Goal: Information Seeking & Learning: Understand process/instructions

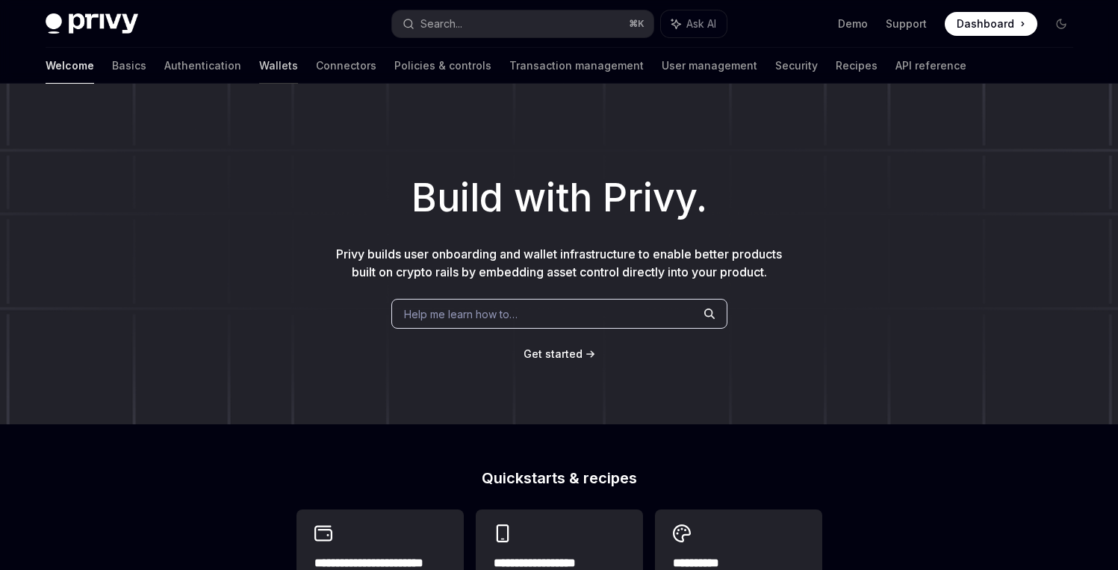
click at [259, 66] on link "Wallets" at bounding box center [278, 66] width 39 height 36
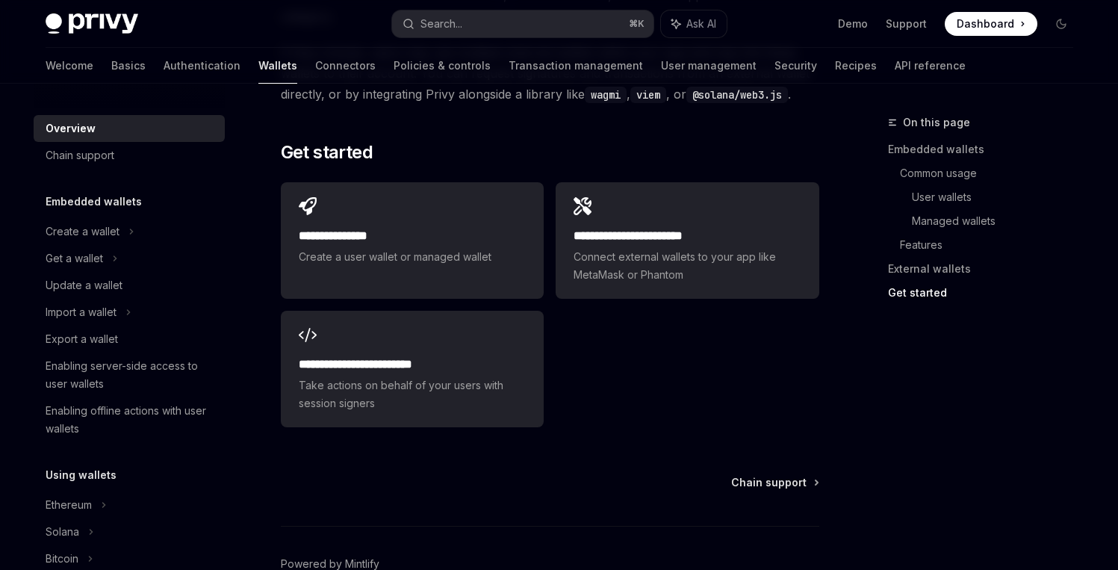
scroll to position [2404, 0]
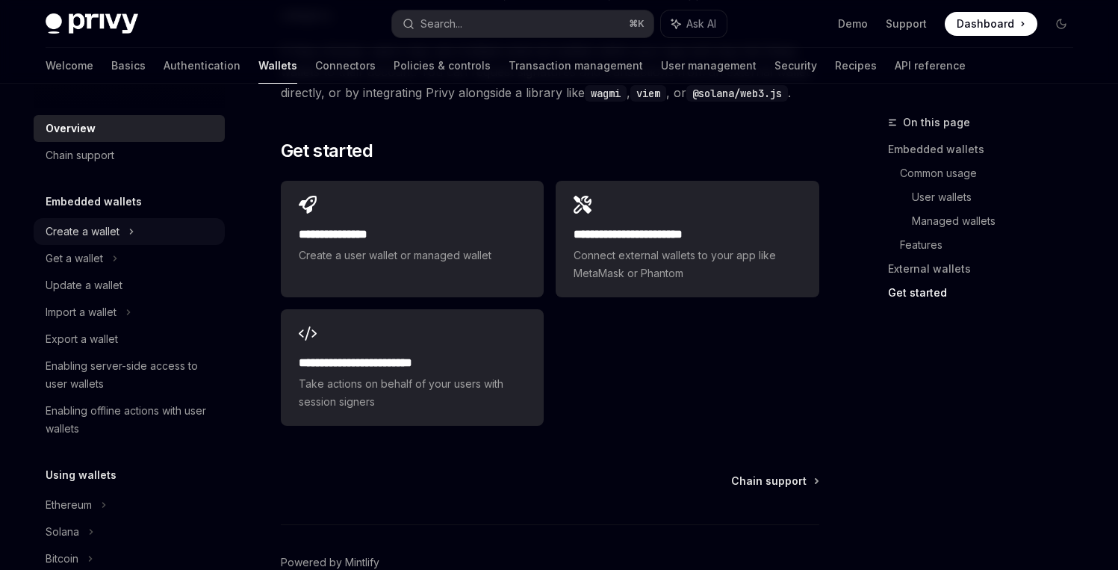
click at [109, 238] on div "Create a wallet" at bounding box center [83, 232] width 74 height 18
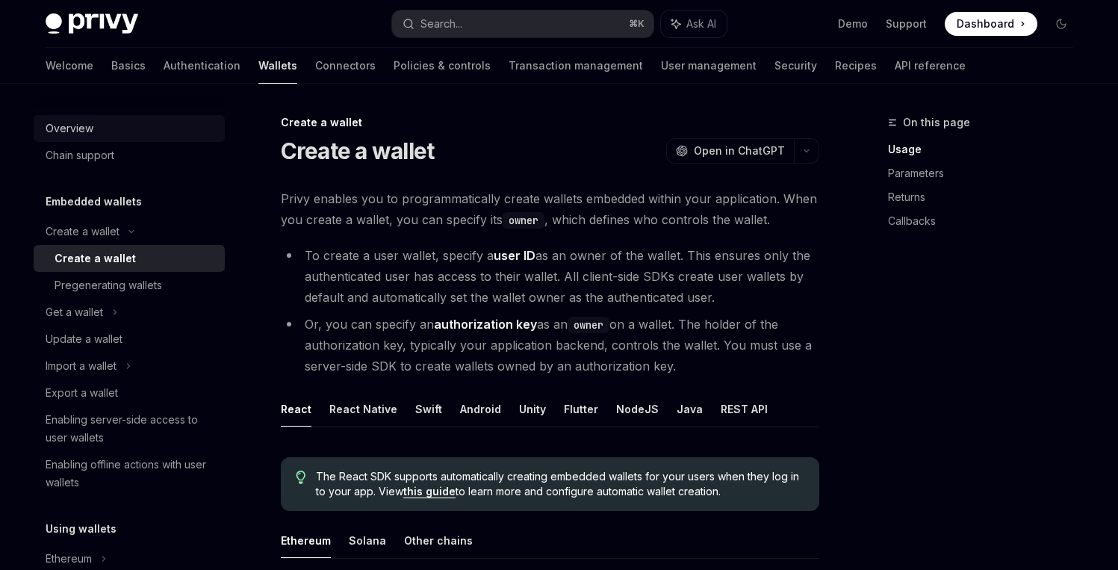
click at [111, 128] on div "Overview" at bounding box center [131, 129] width 170 height 18
type textarea "*"
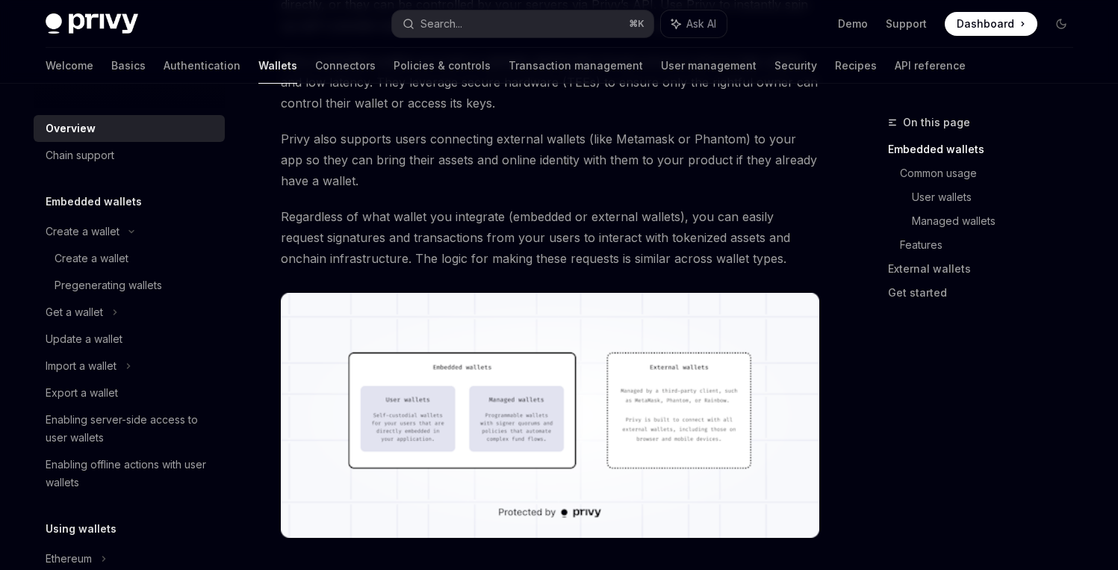
scroll to position [393, 0]
